Goal: Find specific page/section: Find specific page/section

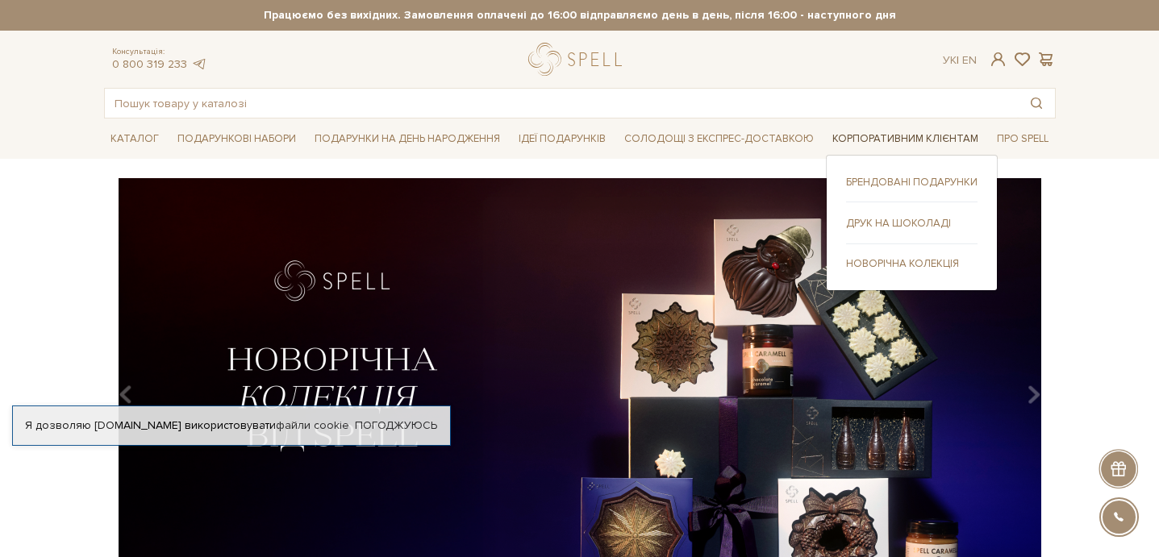
click at [908, 145] on link "Корпоративним клієнтам" at bounding box center [905, 139] width 159 height 25
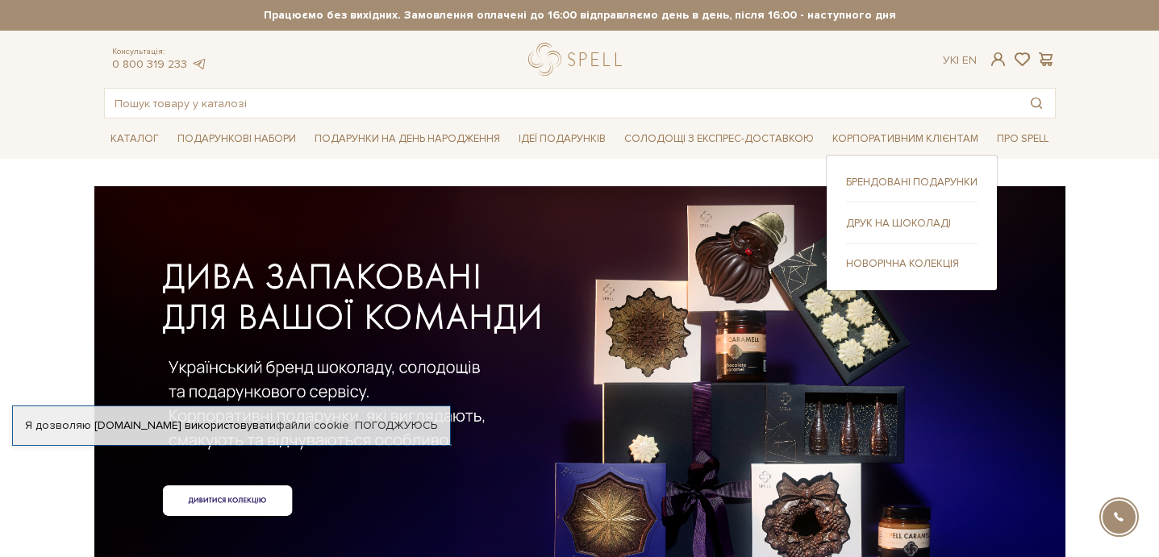
click at [905, 186] on link "Брендовані подарунки" at bounding box center [912, 182] width 132 height 15
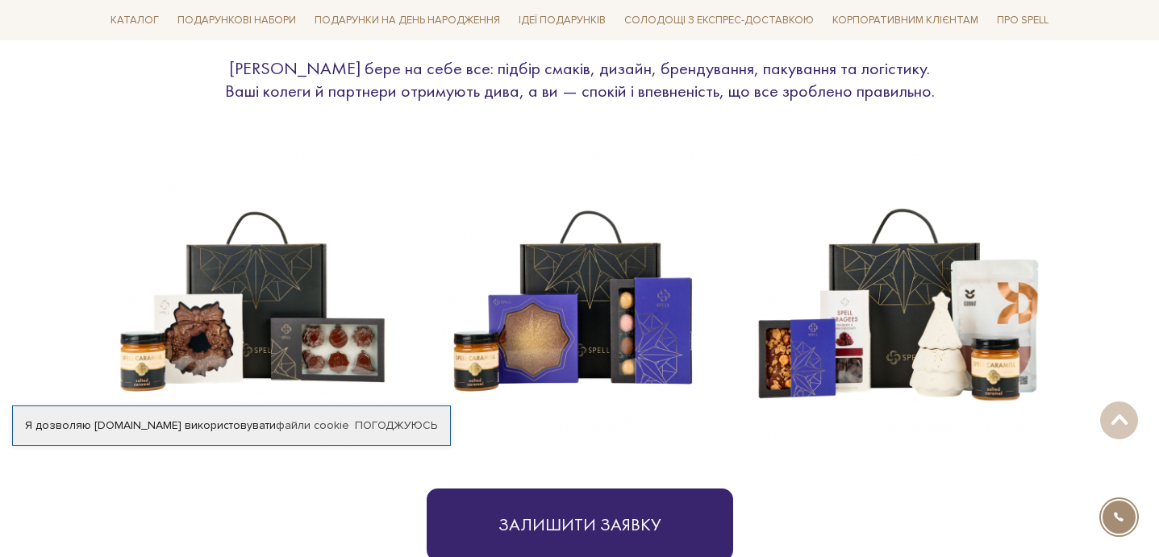
scroll to position [716, 0]
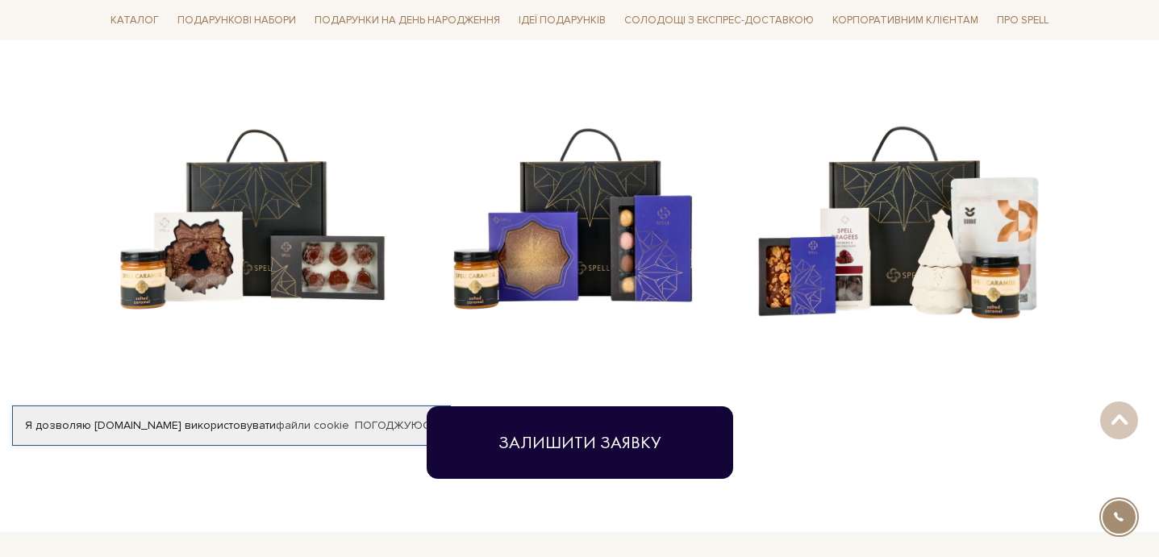
click at [667, 448] on button "Залишити заявку" at bounding box center [580, 443] width 307 height 73
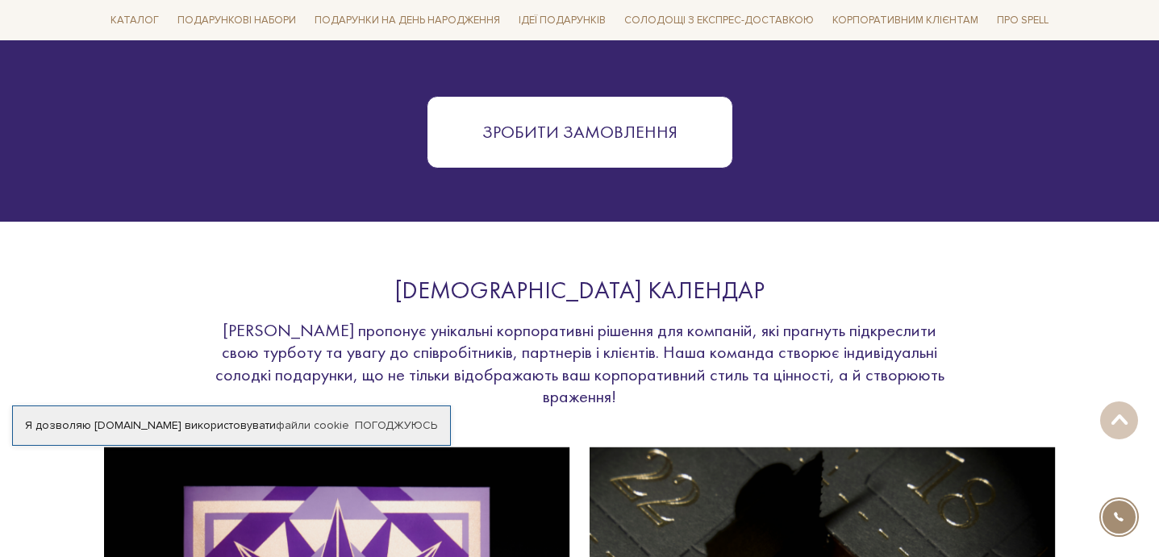
scroll to position [2758, 0]
